Goal: Transaction & Acquisition: Purchase product/service

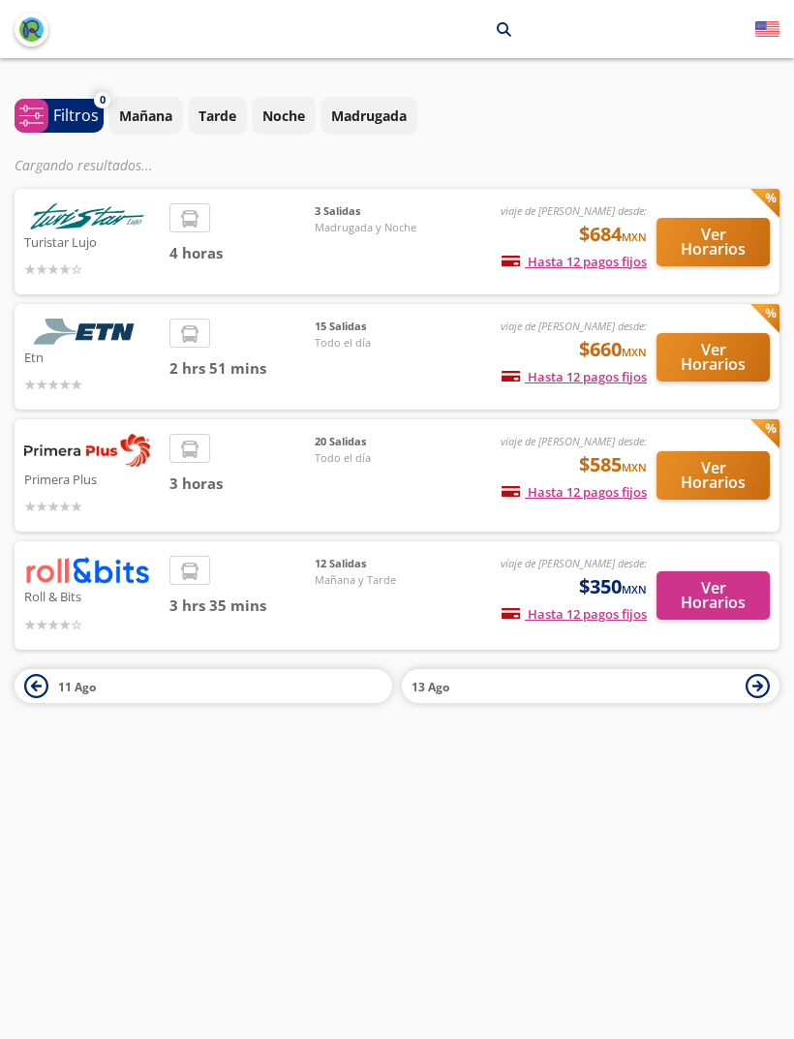
click at [346, 363] on div "15 Salidas Todo el día" at bounding box center [383, 356] width 136 height 76
click at [703, 372] on button "Ver Horarios" at bounding box center [712, 357] width 113 height 48
click at [699, 353] on button "Ver Horarios" at bounding box center [712, 357] width 113 height 48
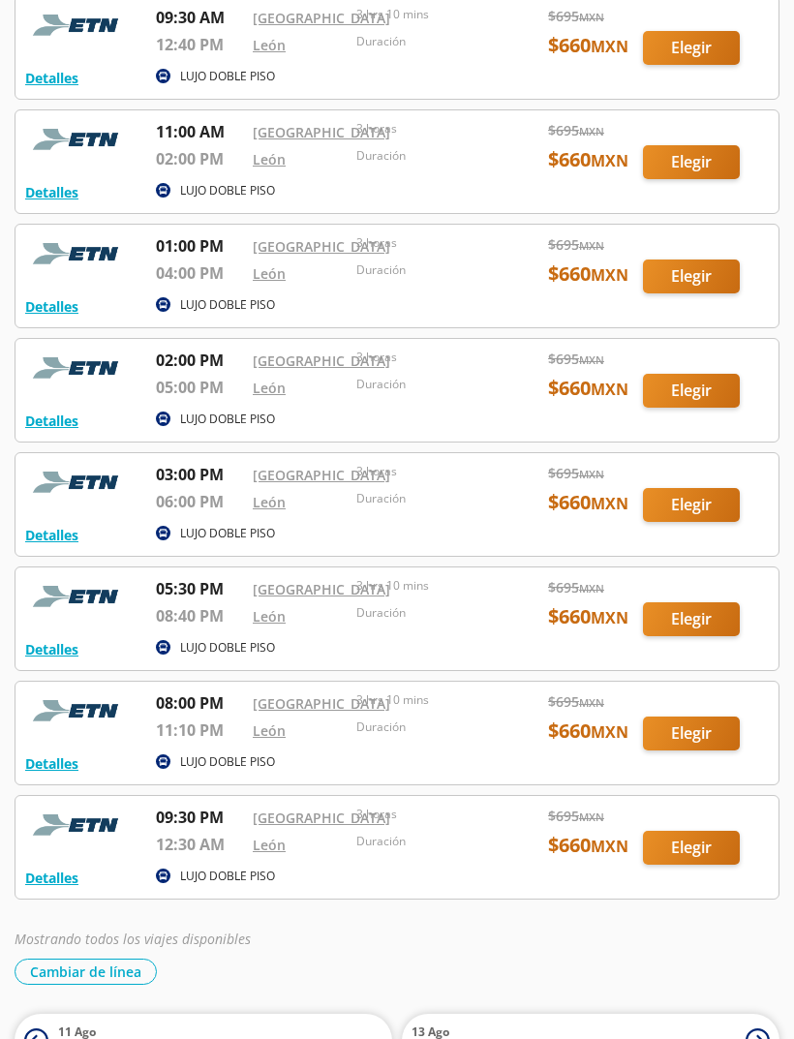
scroll to position [981, 0]
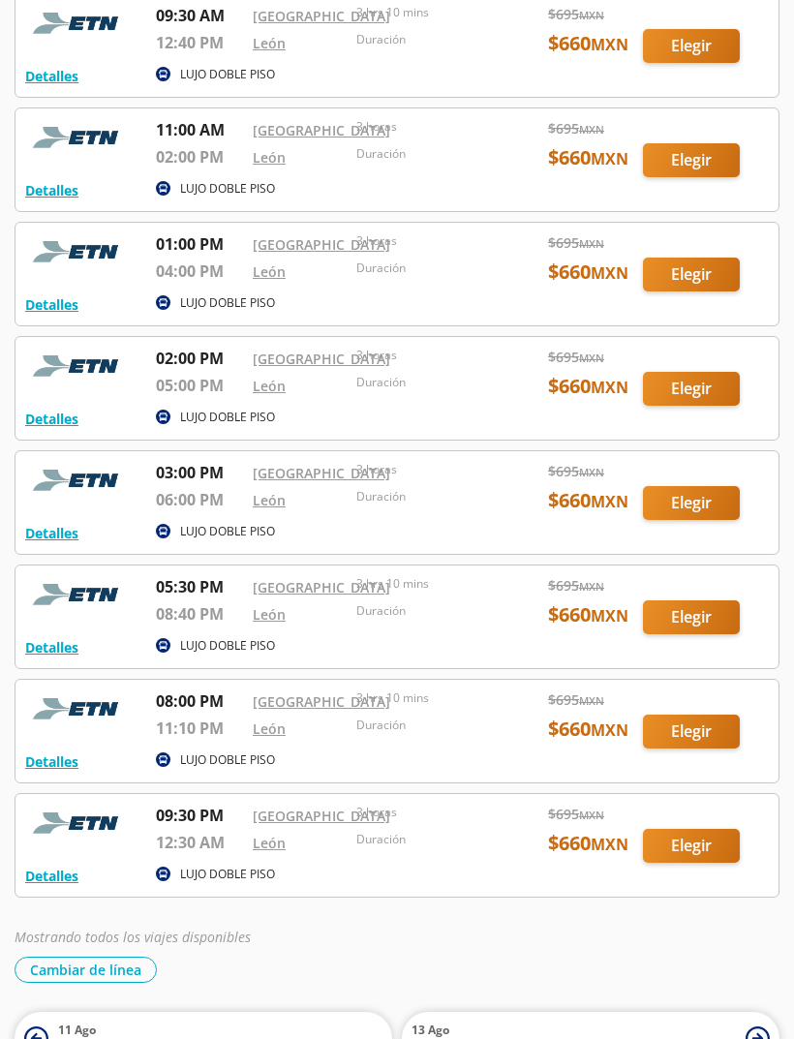
click at [723, 212] on div at bounding box center [396, 160] width 763 height 103
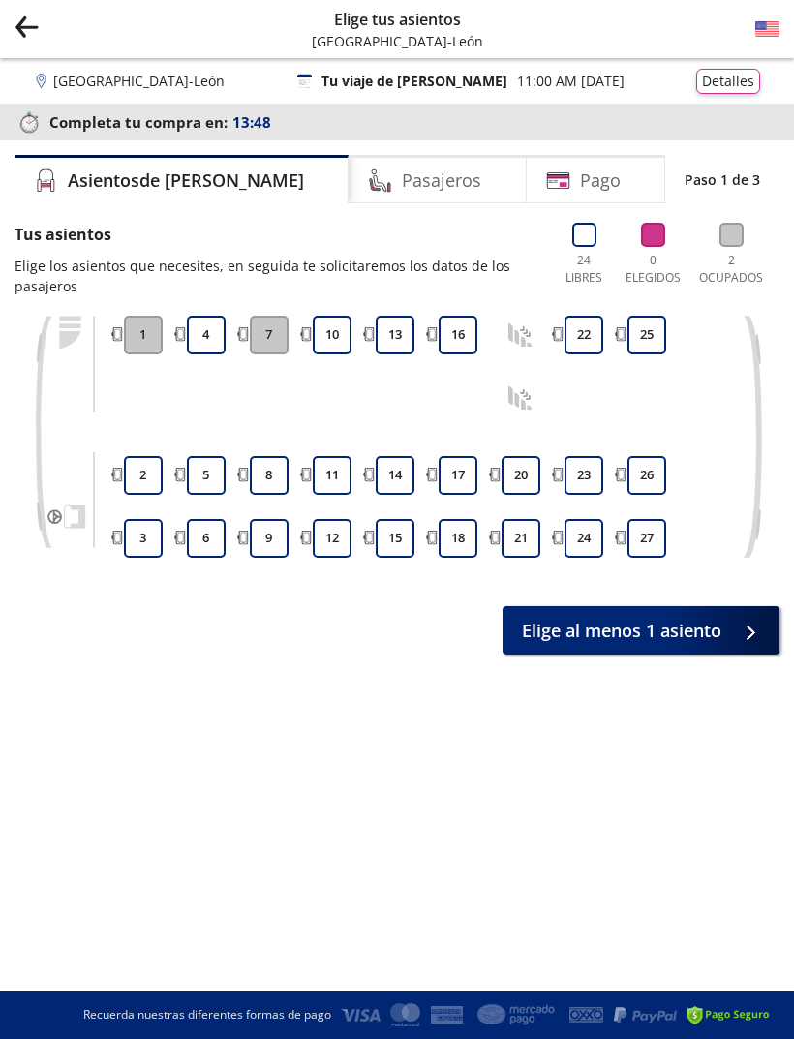
click at [397, 335] on button "13" at bounding box center [395, 335] width 39 height 39
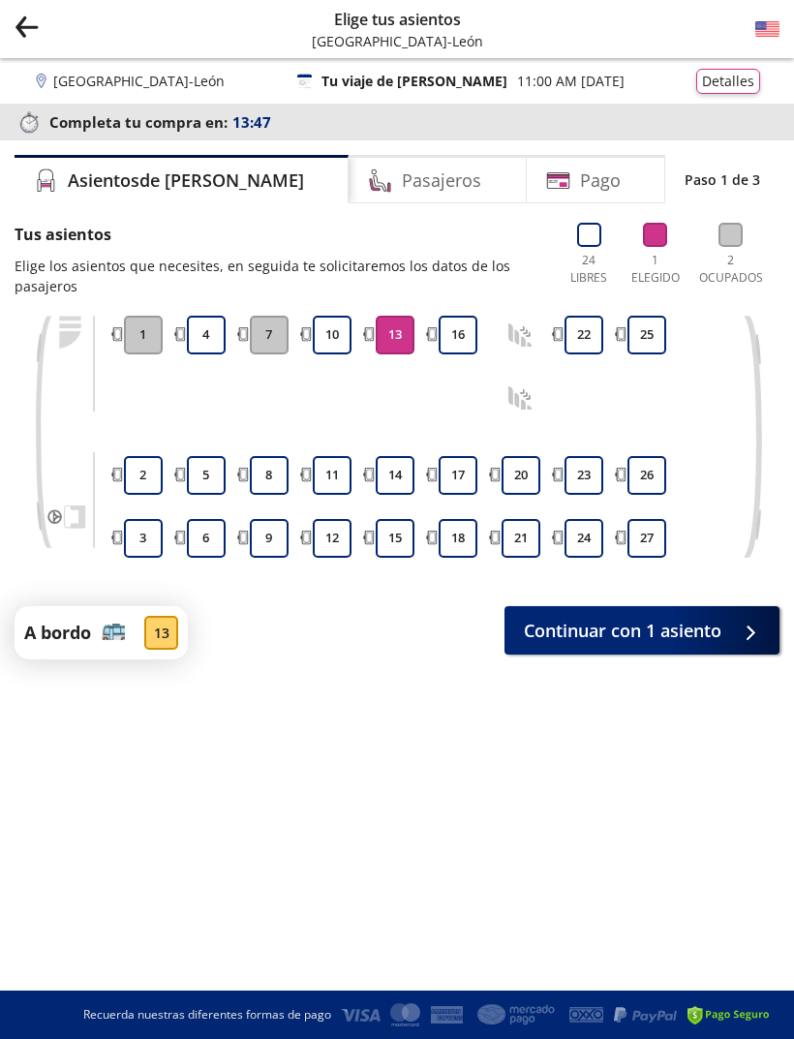
click at [661, 642] on span "Continuar con 1 asiento" at bounding box center [622, 631] width 197 height 26
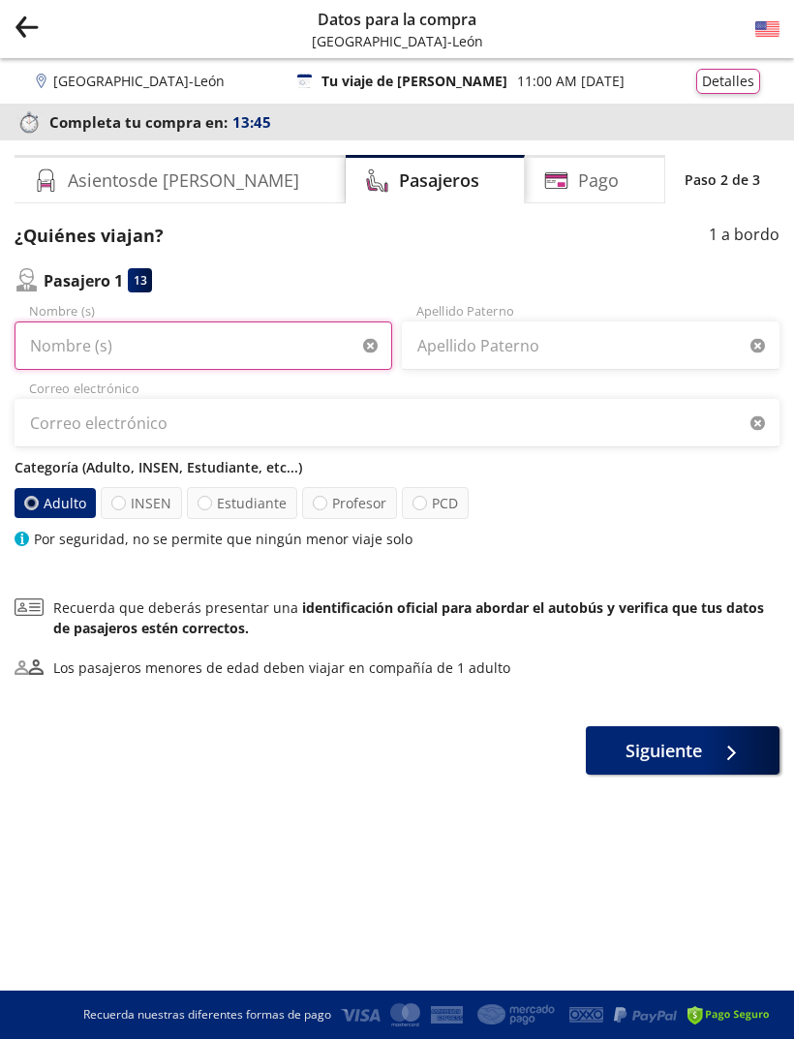
click at [266, 339] on input "Nombre (s)" at bounding box center [203, 345] width 377 height 48
type input "Alejandra"
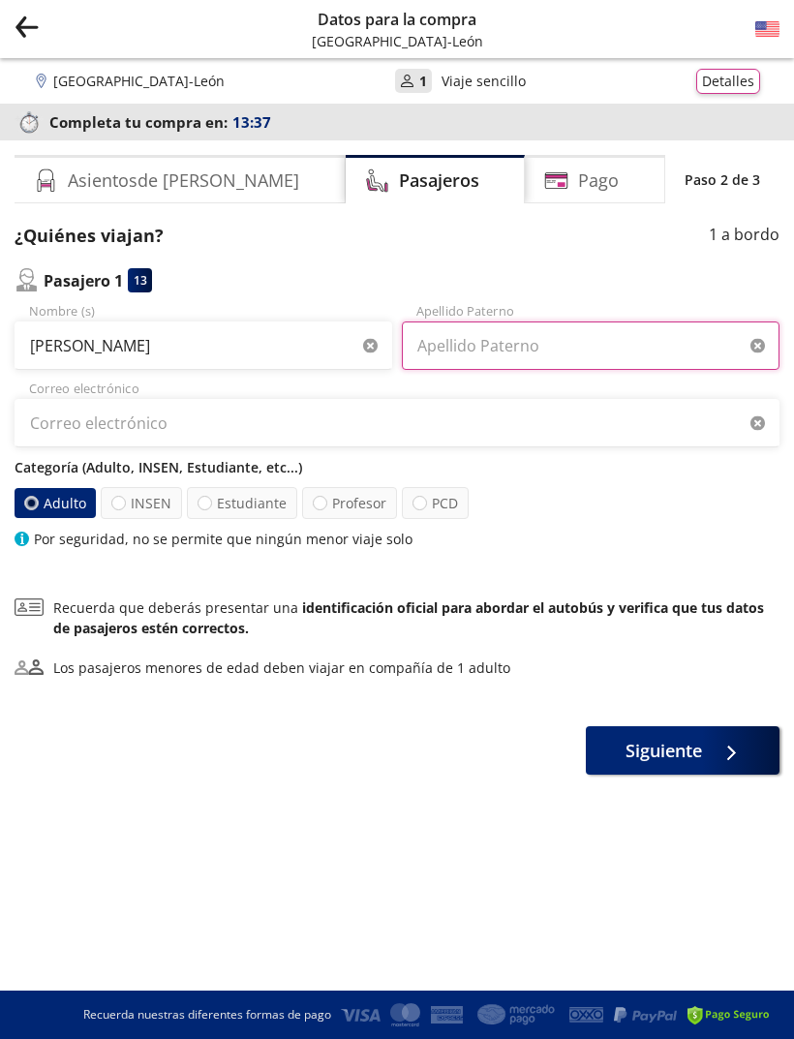
click at [580, 352] on input "Apellido Paterno" at bounding box center [590, 345] width 377 height 48
type input "Torres"
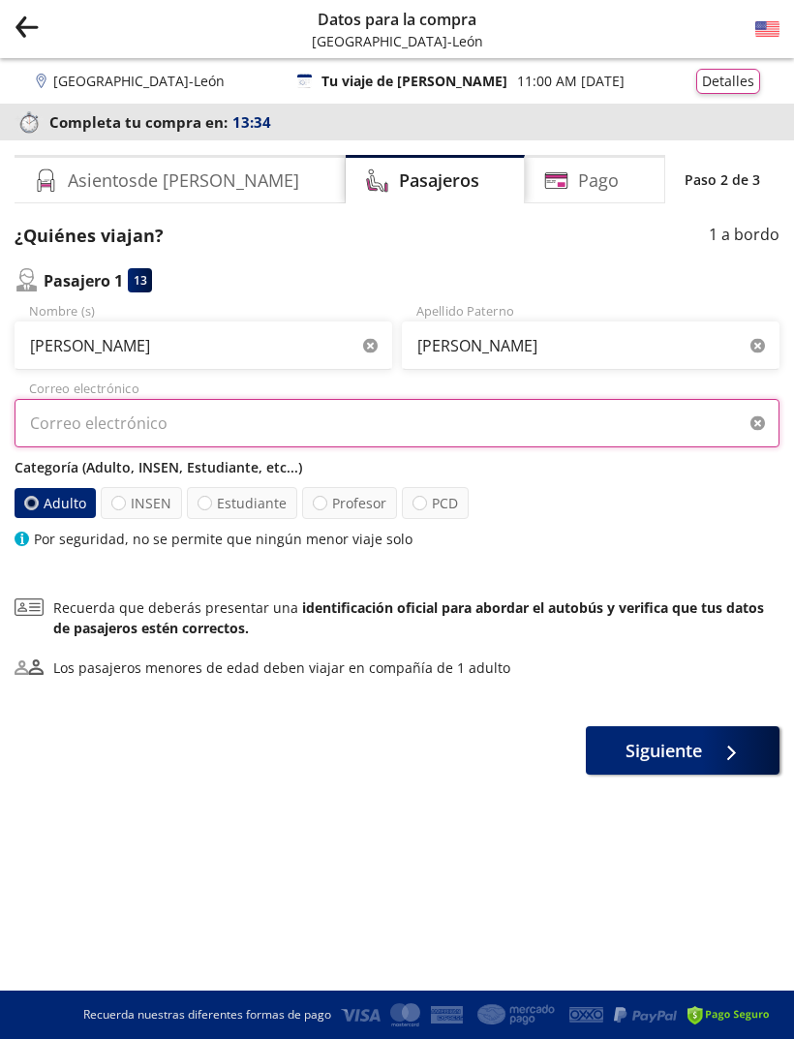
click at [550, 437] on input "Correo electrónico" at bounding box center [397, 423] width 765 height 48
type input "ale13_aa@outlook.com"
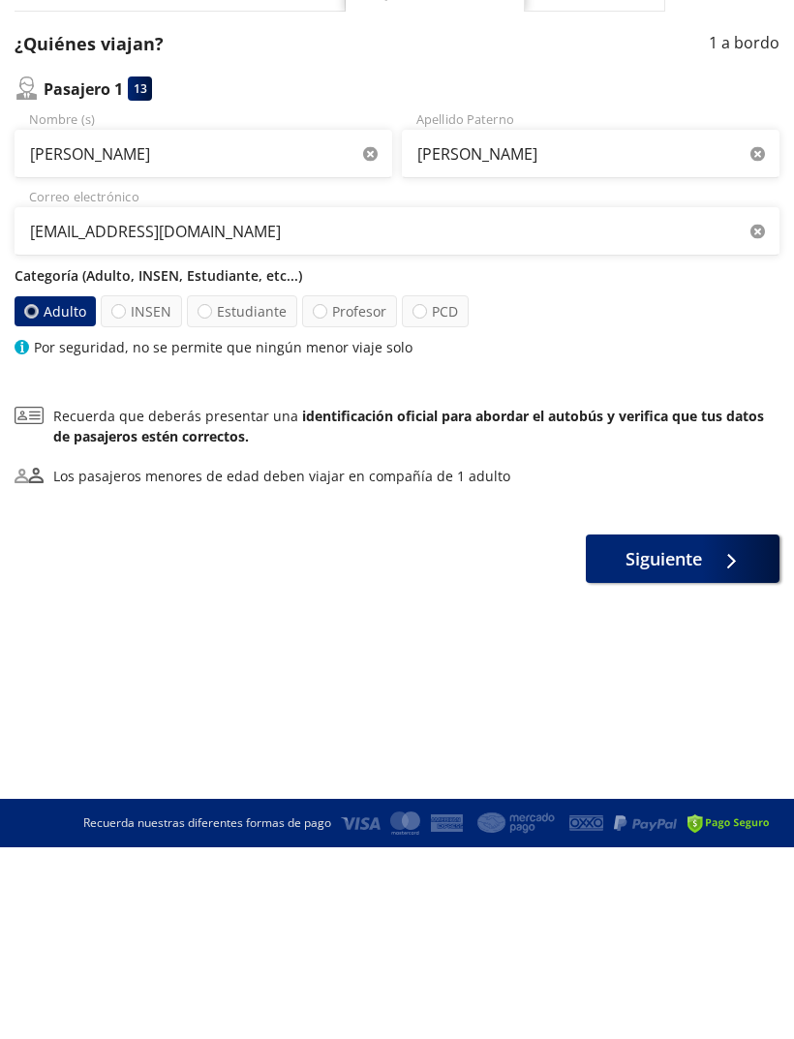
click at [673, 738] on span "Siguiente" at bounding box center [663, 751] width 76 height 26
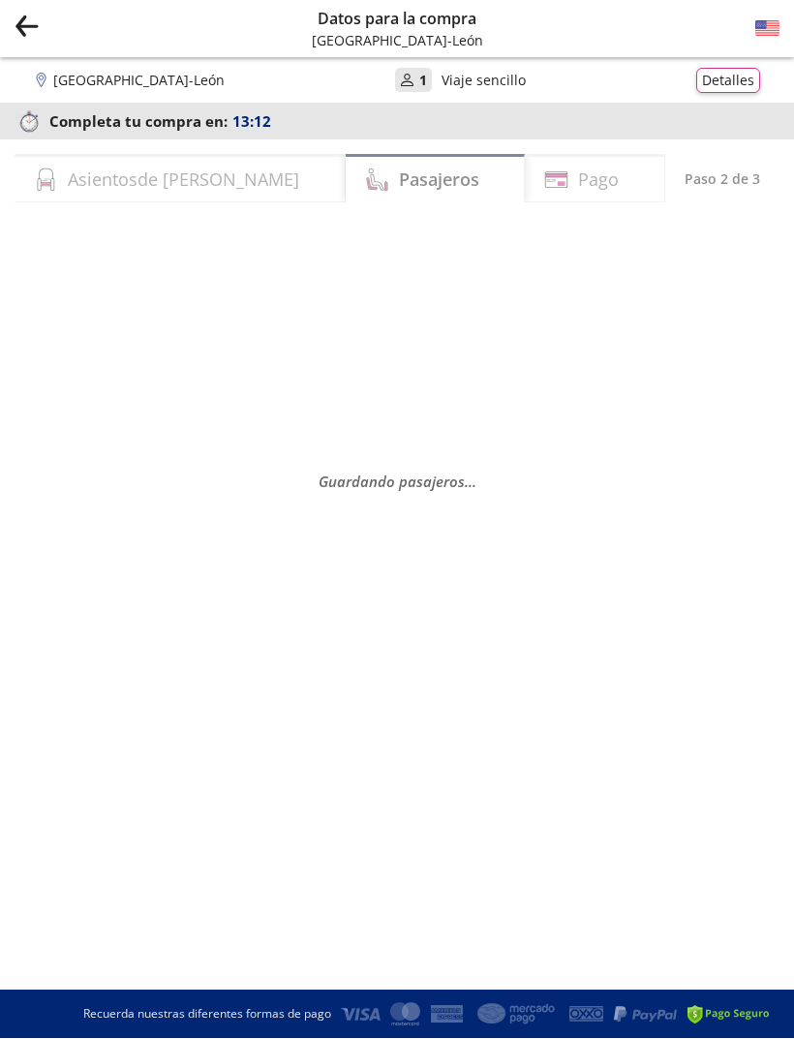
select select "MX"
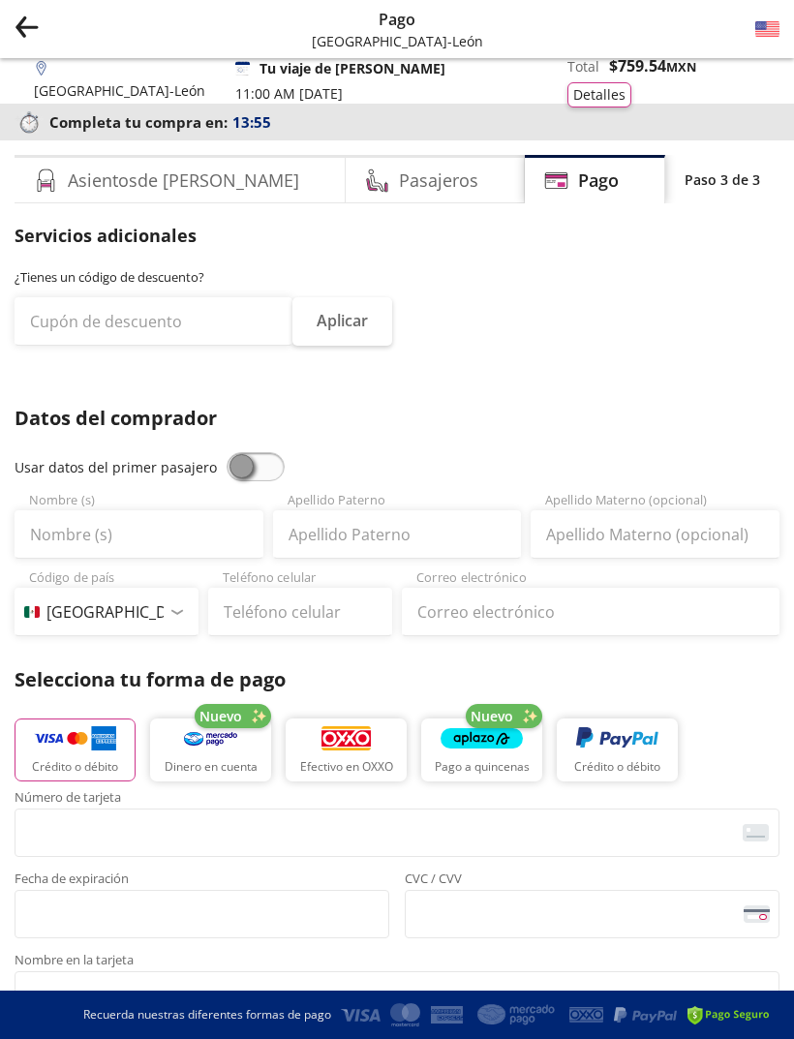
click at [241, 457] on span at bounding box center [255, 466] width 58 height 29
click at [226, 452] on input "checkbox" at bounding box center [226, 452] width 0 height 0
type input "Alejandra"
type input "Torres"
type input "ale13_aa@outlook.com"
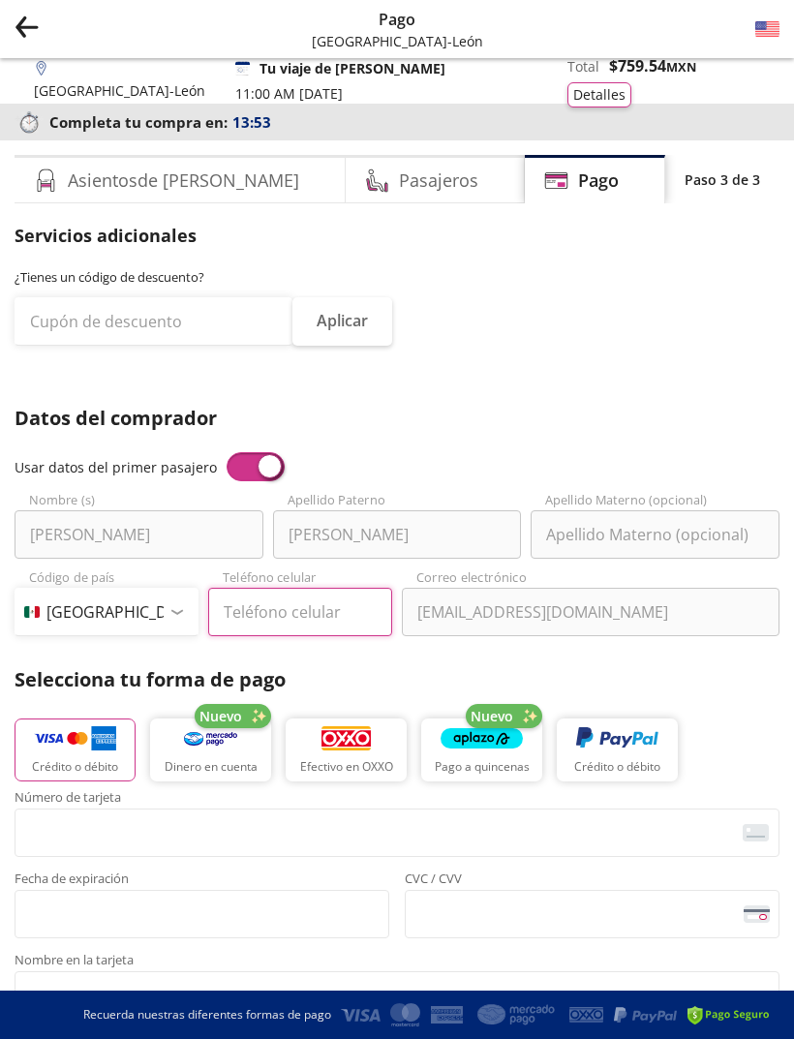
click at [338, 626] on input "Teléfono celular" at bounding box center [300, 612] width 184 height 48
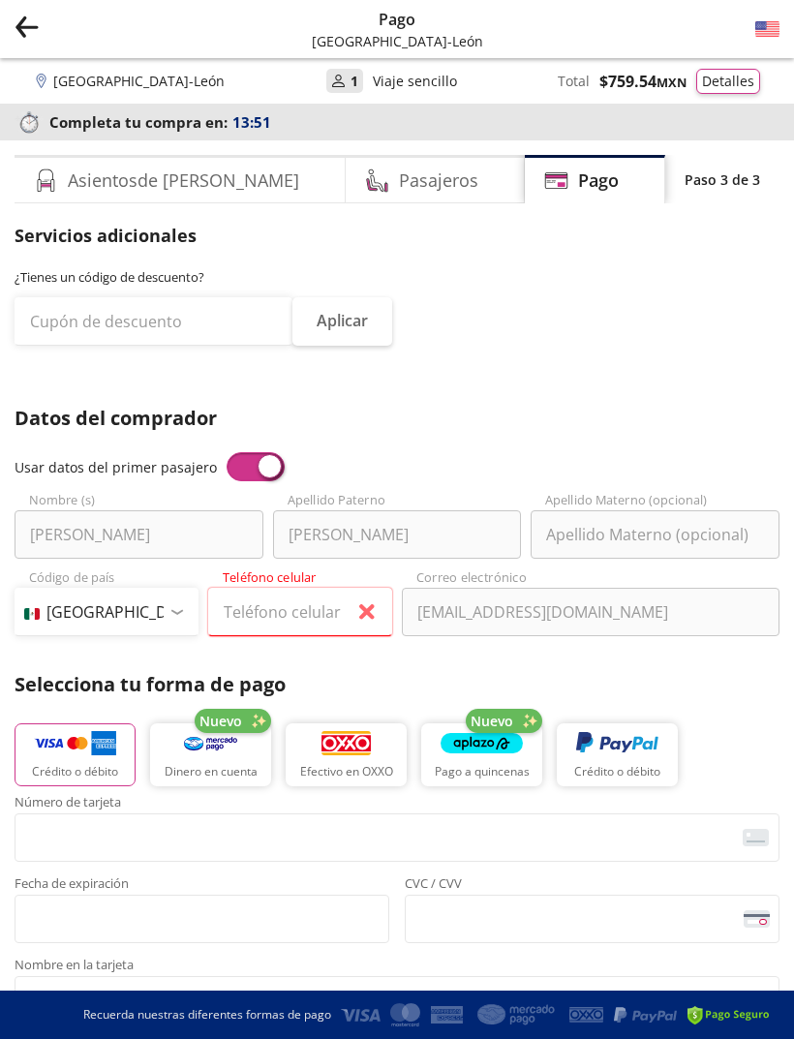
scroll to position [1, 0]
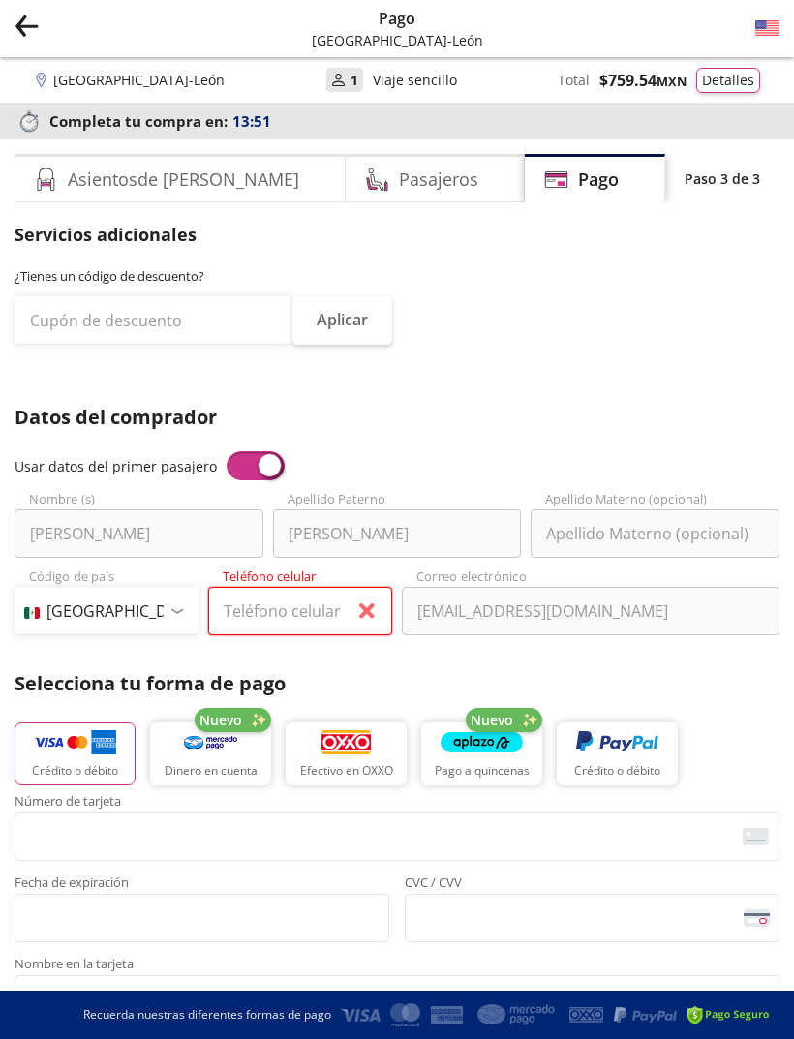
click at [310, 609] on input "Teléfono celular" at bounding box center [300, 611] width 184 height 48
type input "55 5437 7556"
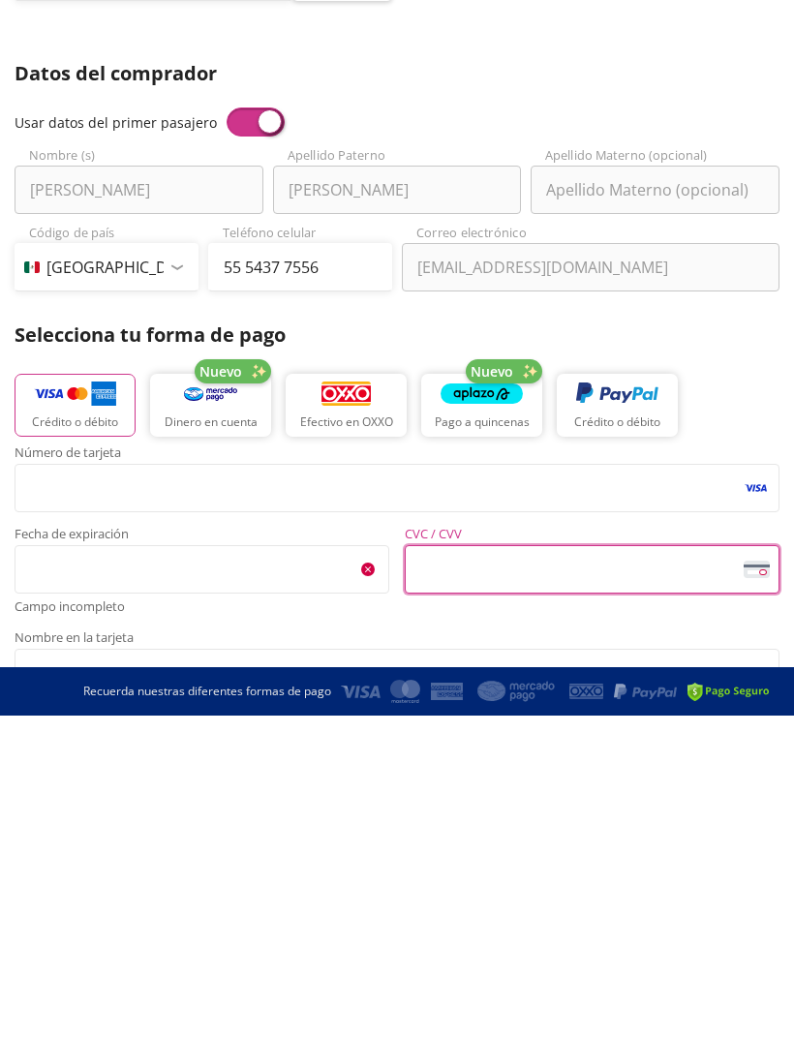
scroll to position [406, 0]
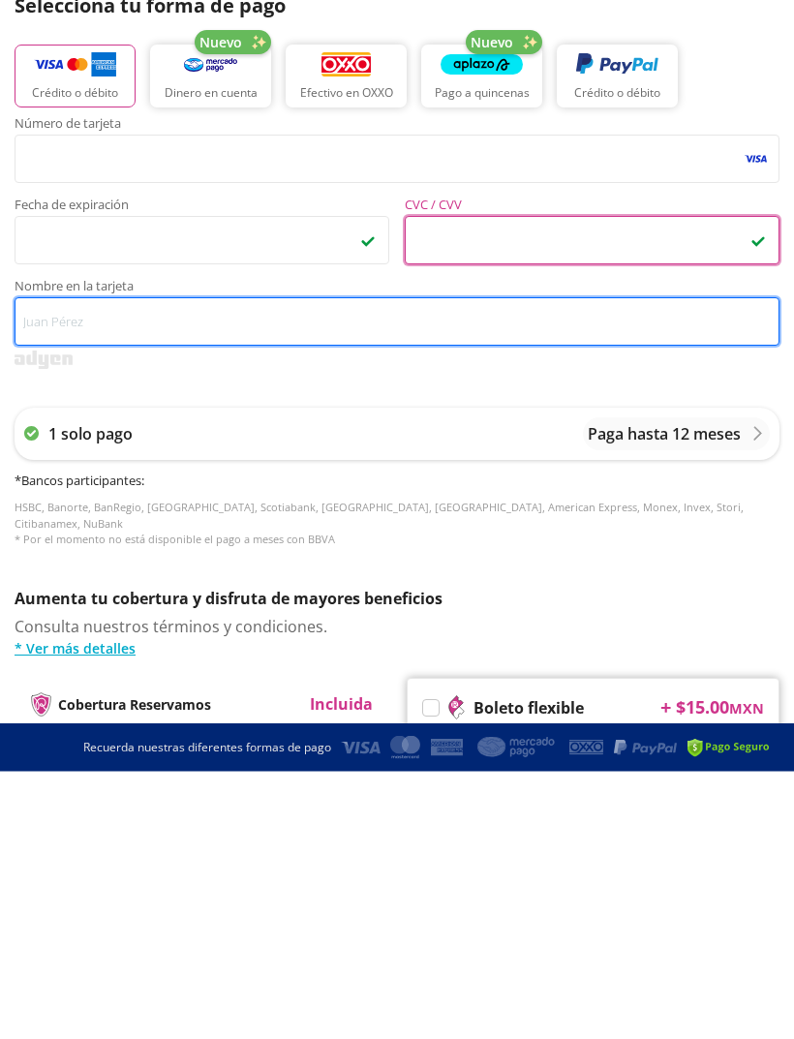
click at [518, 565] on input "Nombre en la tarjeta" at bounding box center [397, 589] width 765 height 48
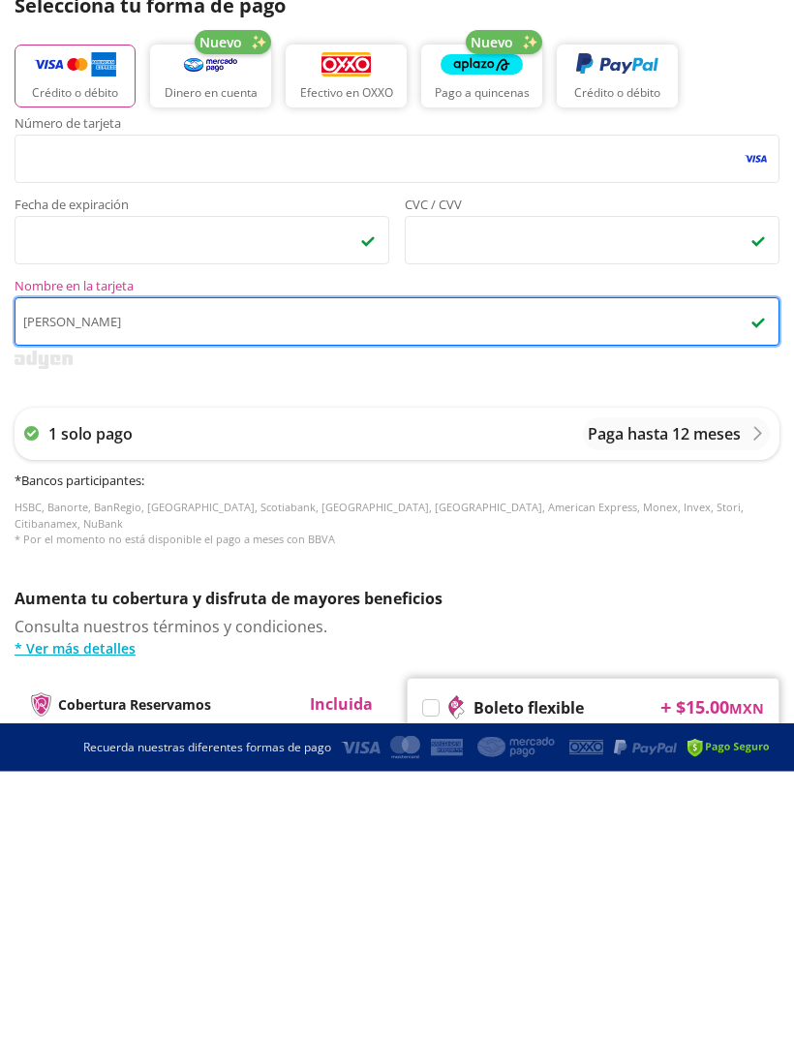
type input "Alejandra Torres"
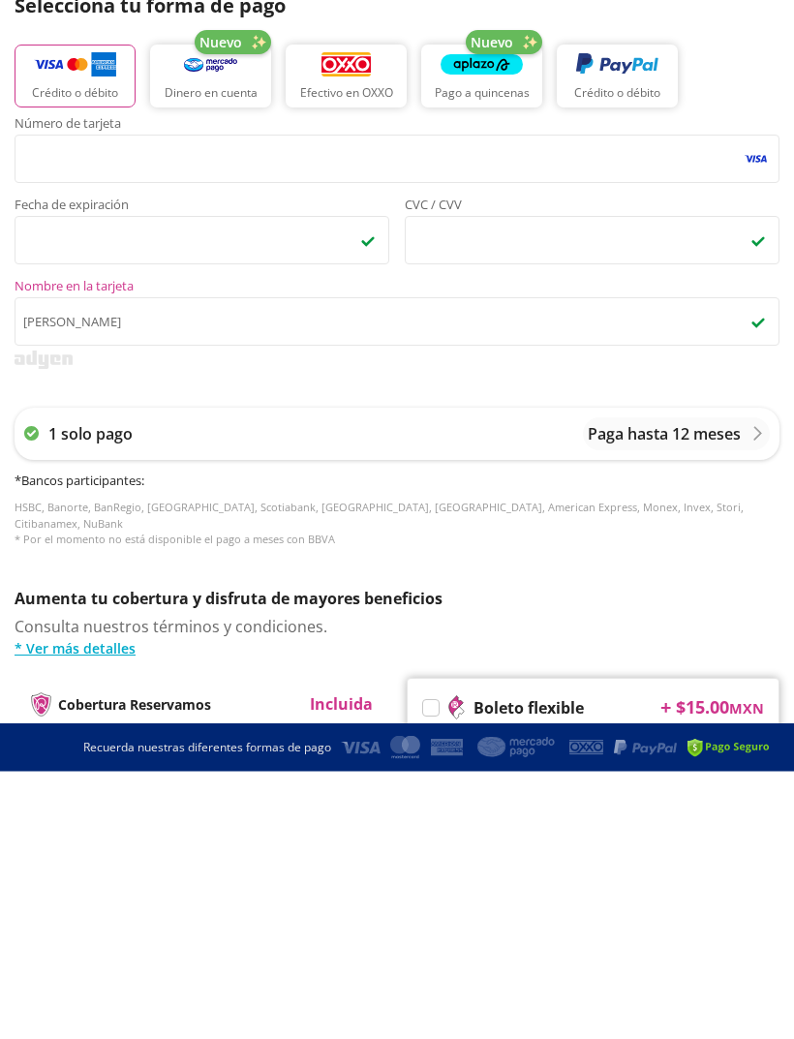
click at [689, 690] on p "Paga hasta 12 meses" at bounding box center [664, 701] width 153 height 23
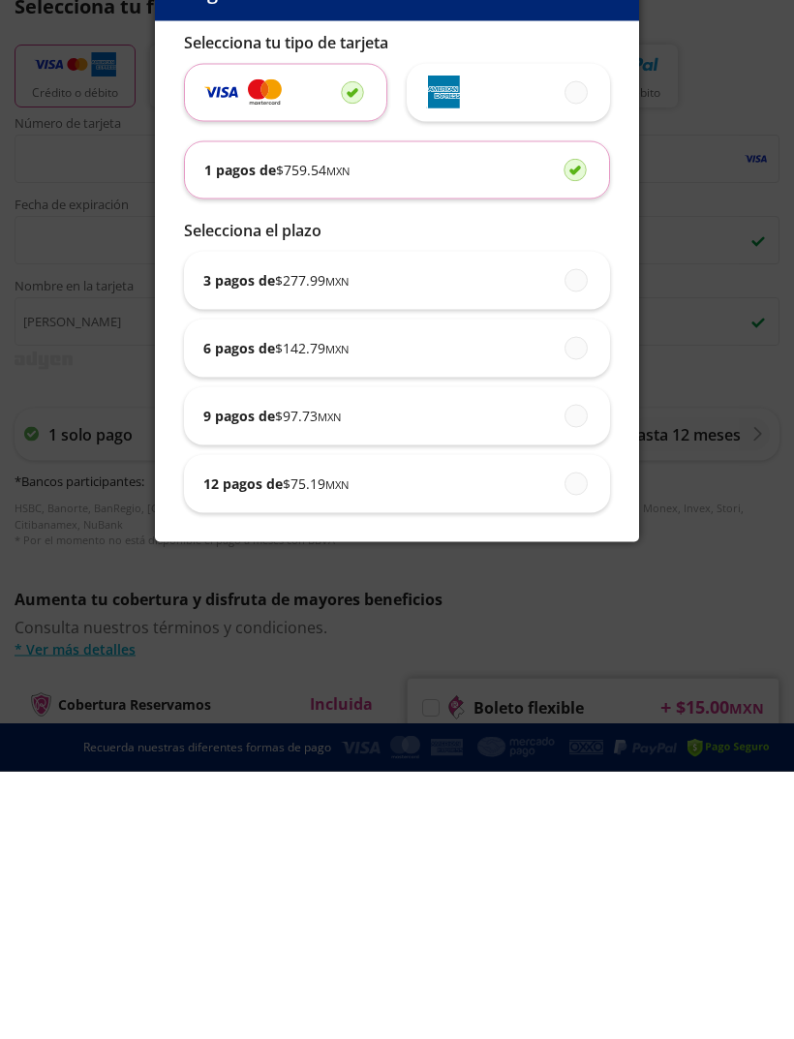
scroll to position [674, 0]
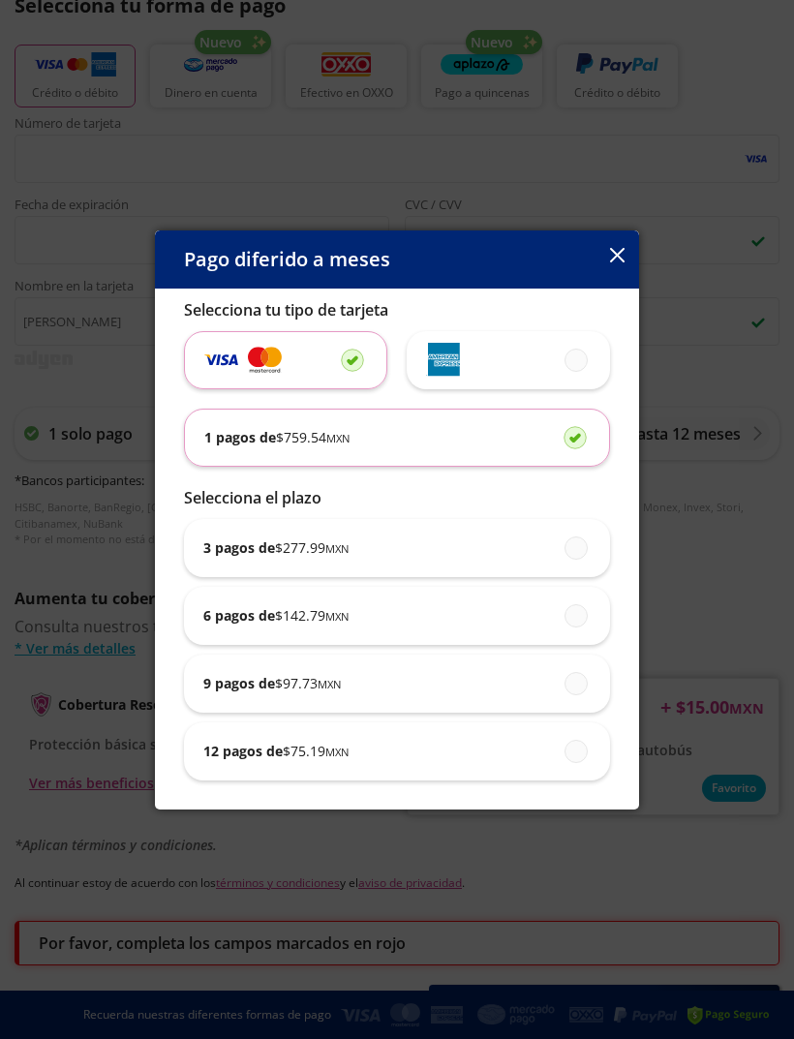
click at [718, 550] on div "Pago diferido a meses Selecciona tu tipo de tarjeta 1 pagos de $ 759.54 MXN Sel…" at bounding box center [397, 519] width 794 height 1039
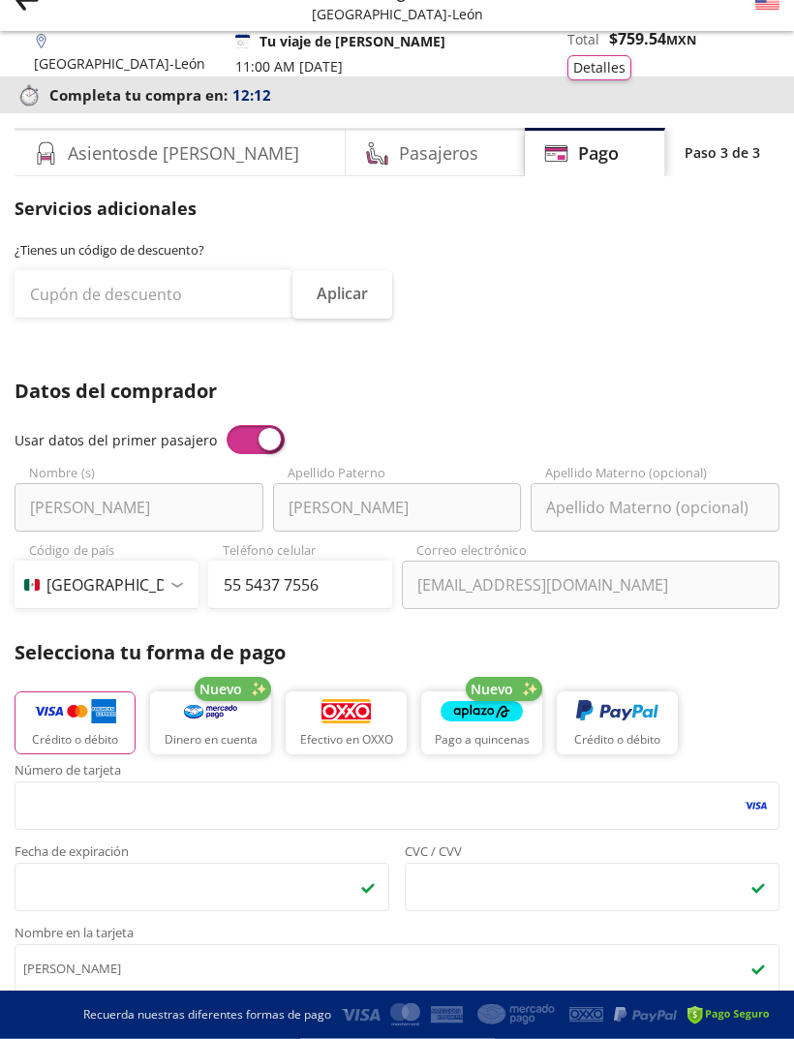
scroll to position [0, 0]
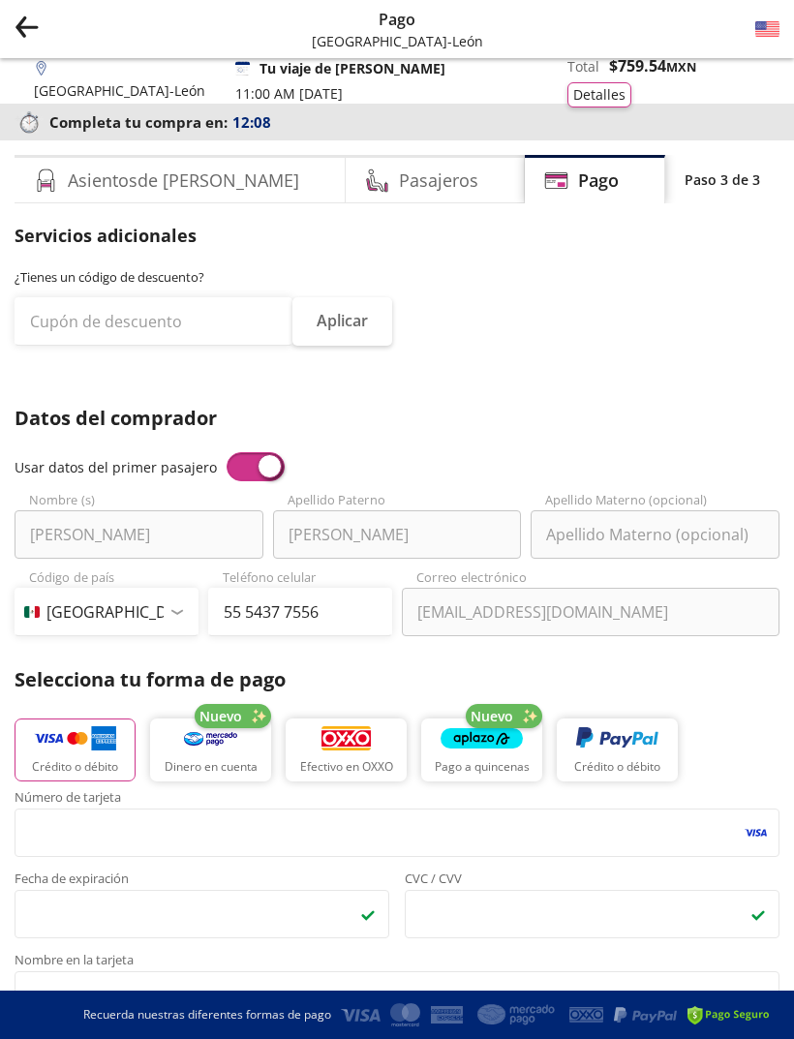
click at [631, 85] on button "Detalles" at bounding box center [599, 94] width 64 height 25
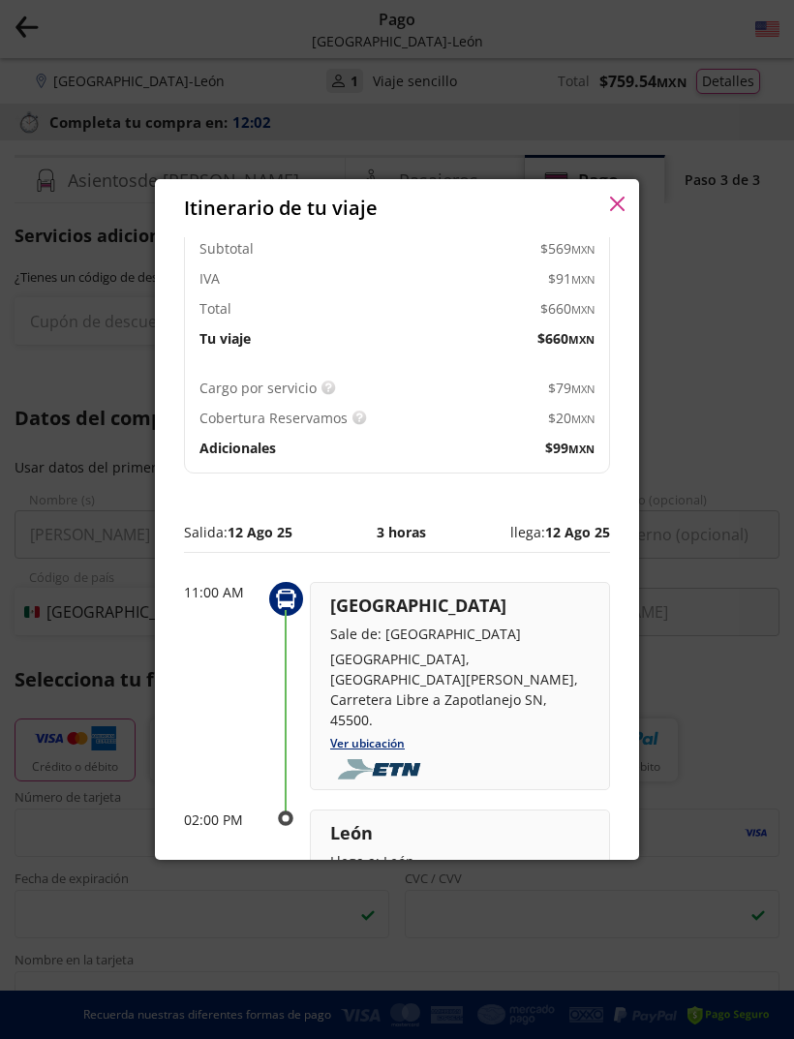
scroll to position [231, 0]
click at [356, 376] on div "Sólo 1 cambio (mínimo con solicitud 6 horas previas a la salida del viaje). Vál…" at bounding box center [360, 358] width 213 height 85
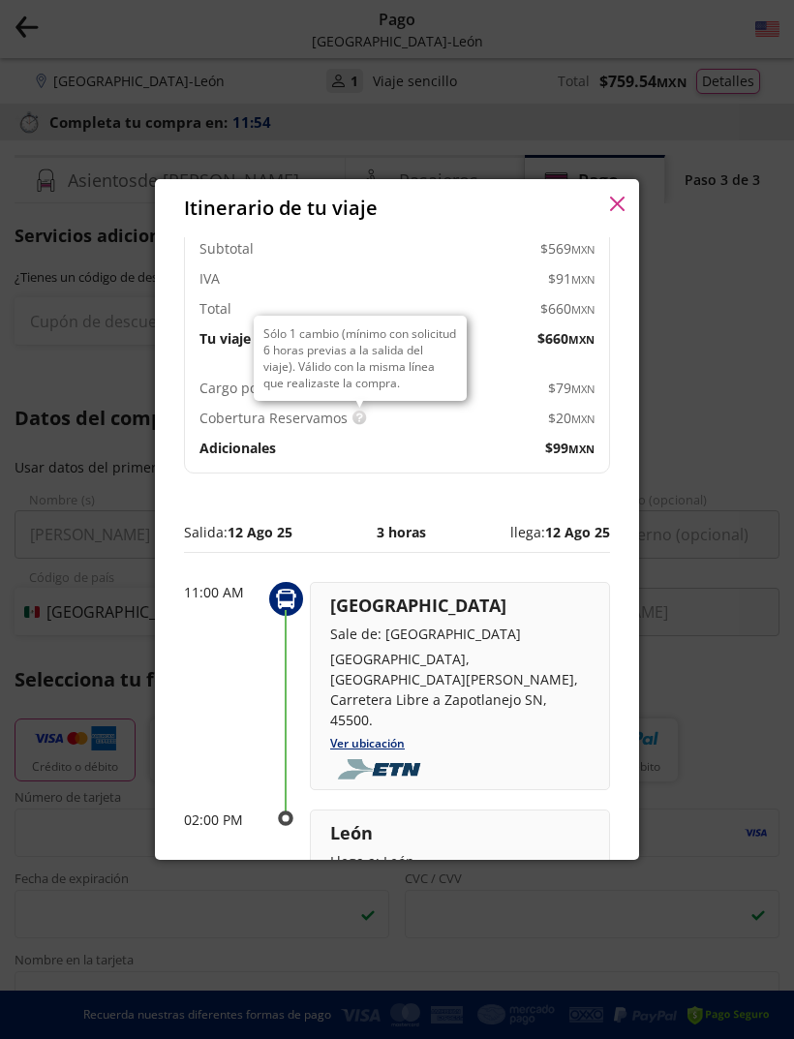
click at [710, 426] on div "Itinerario de tu viaje Pago total $ 759.54 MXN Alejandra Torres 13 Adulto Preci…" at bounding box center [397, 519] width 794 height 1039
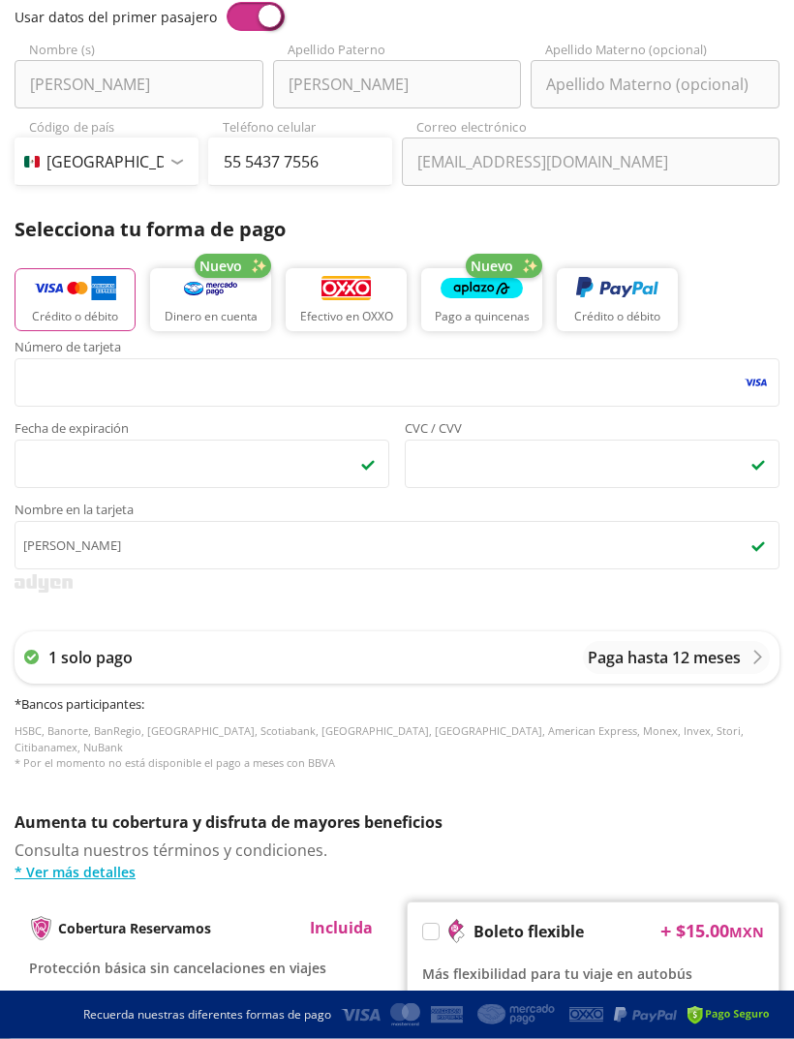
scroll to position [450, 0]
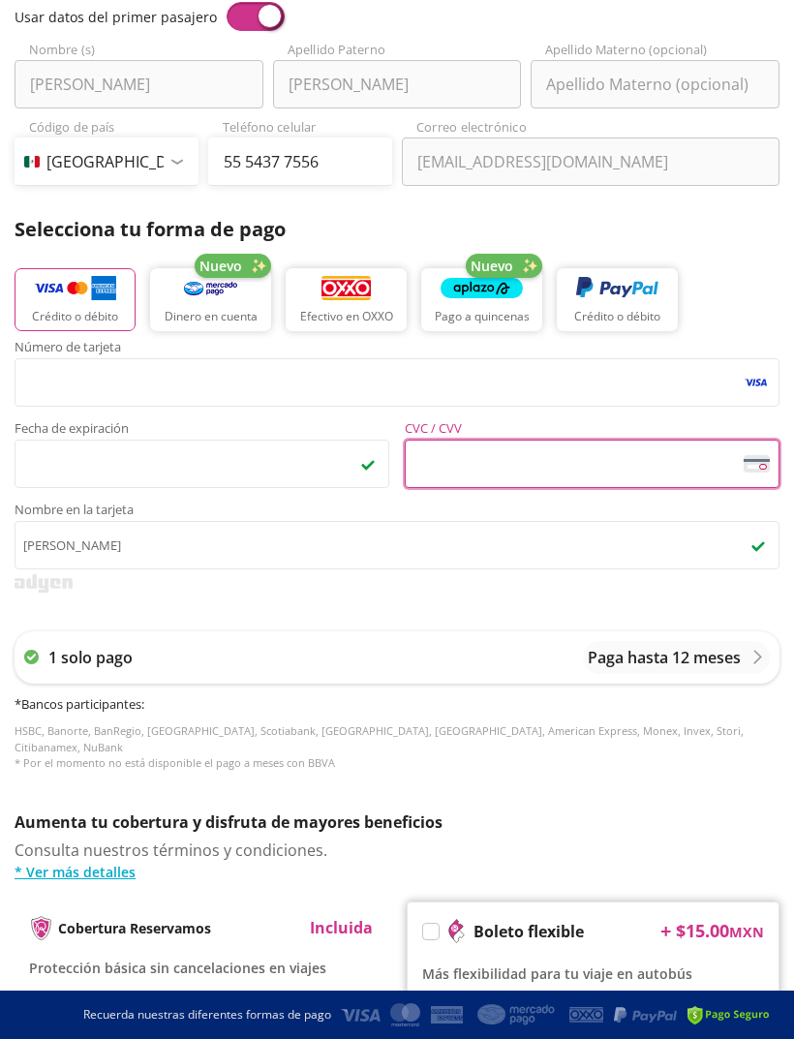
click at [746, 248] on div "Selecciona tu forma de pago Crédito o débito Nuevo Dinero en cuenta Efectivo en…" at bounding box center [397, 278] width 765 height 126
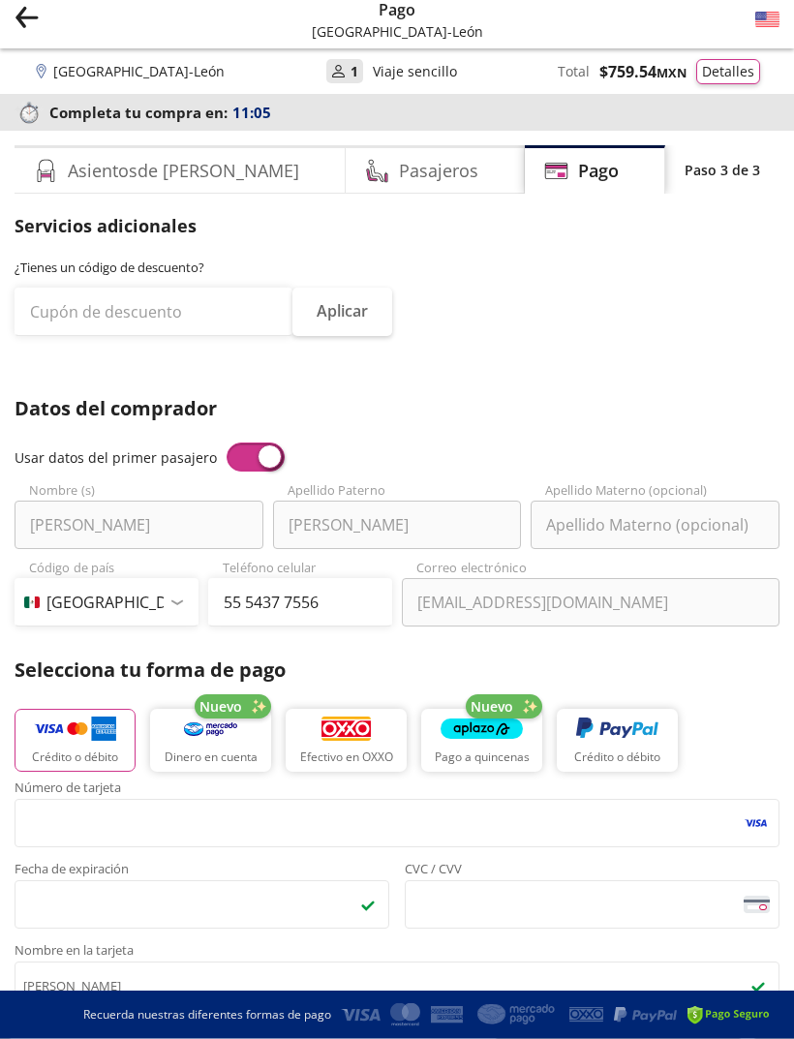
scroll to position [4, 0]
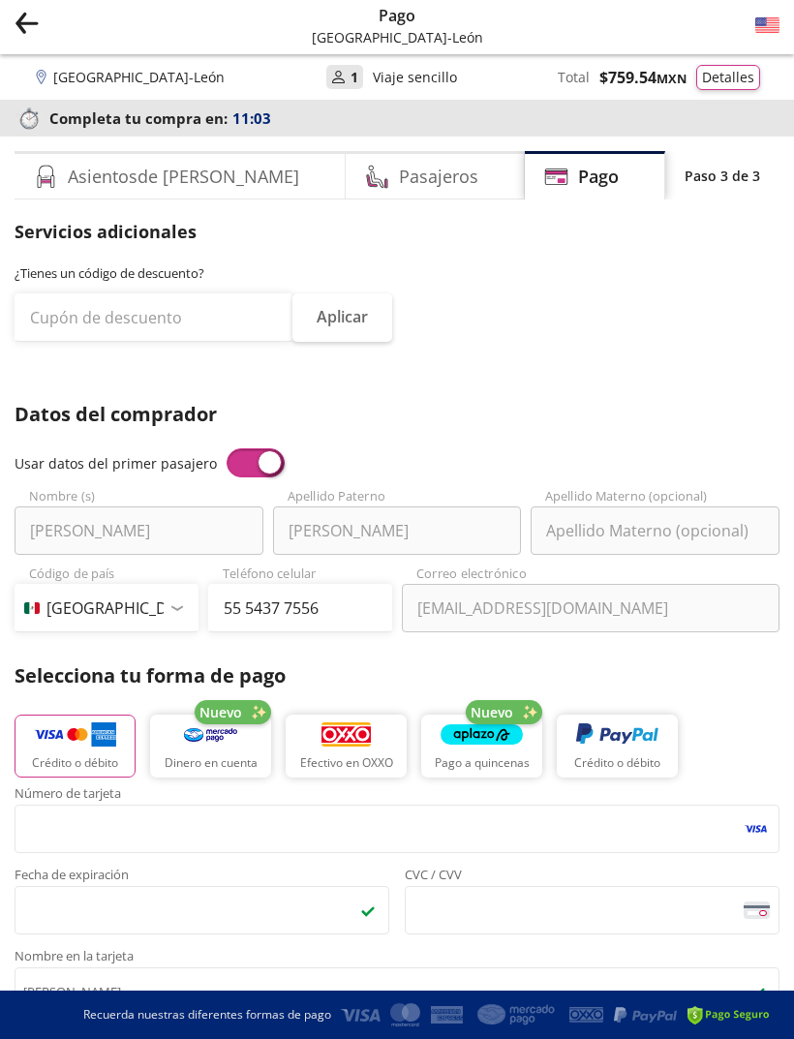
click at [27, 16] on icon "Group 9 Created with Sketch." at bounding box center [27, 23] width 24 height 24
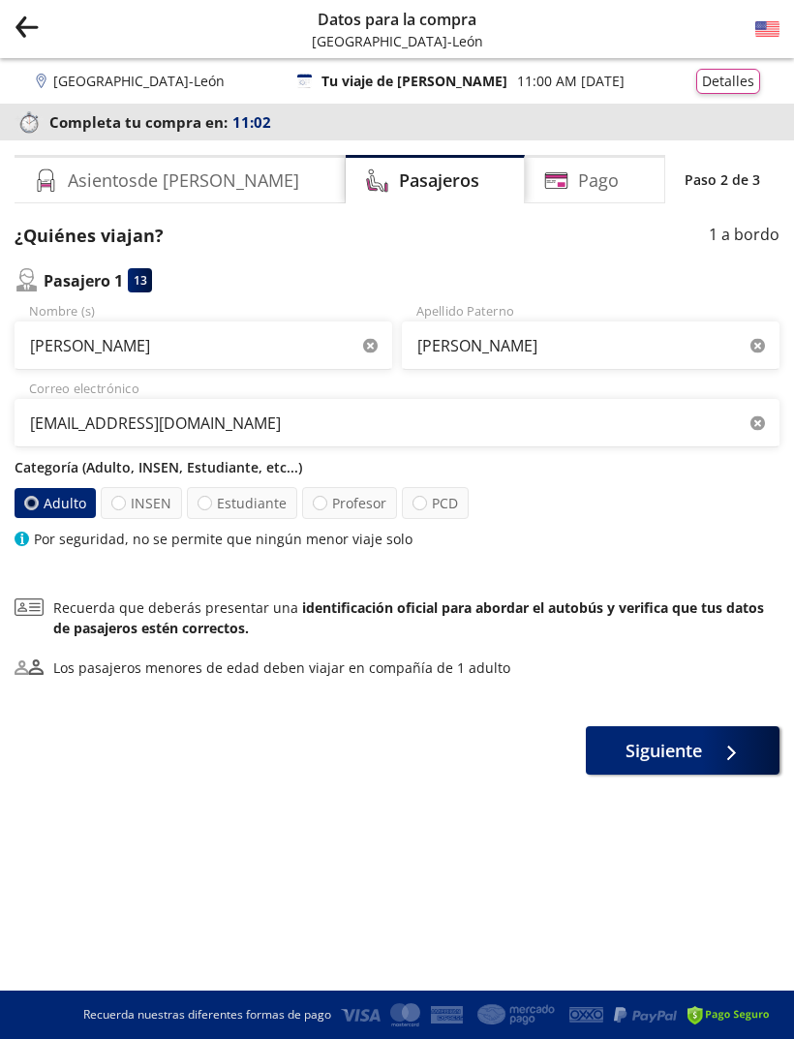
scroll to position [64, 0]
